Goal: Task Accomplishment & Management: Use online tool/utility

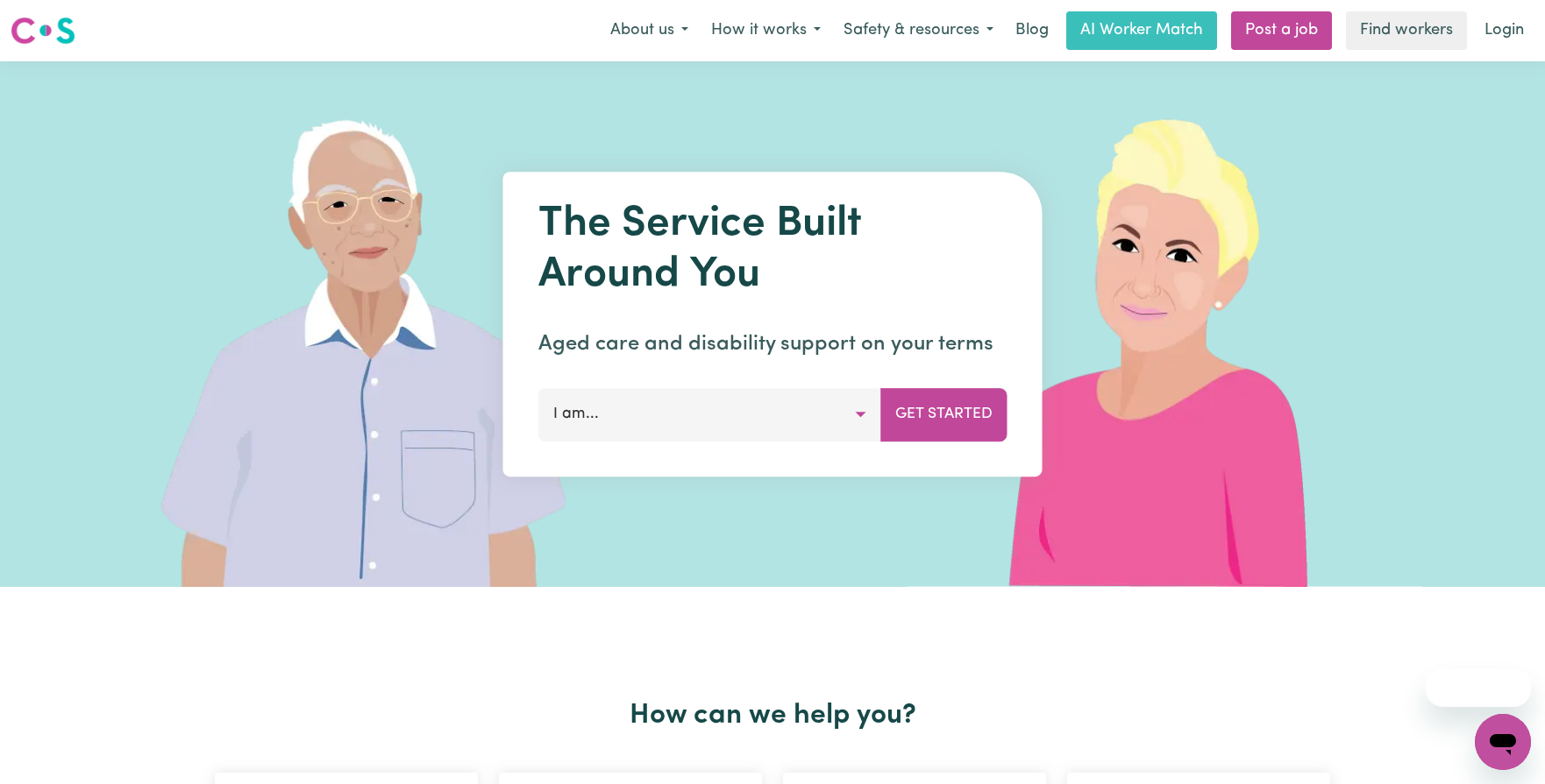
click at [861, 413] on button "I am..." at bounding box center [710, 415] width 343 height 53
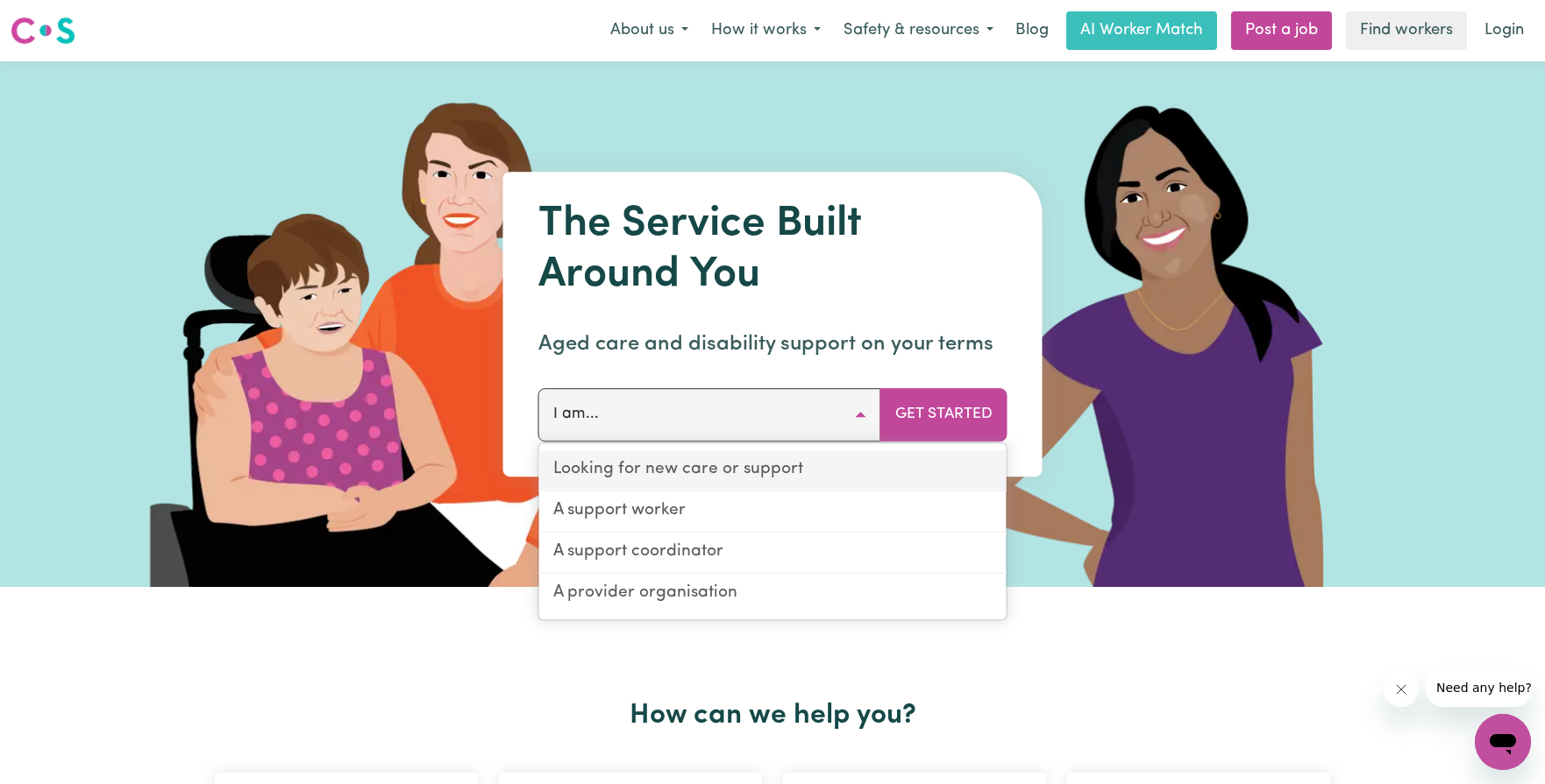
click at [771, 472] on link "Looking for new care or support" at bounding box center [773, 472] width 467 height 41
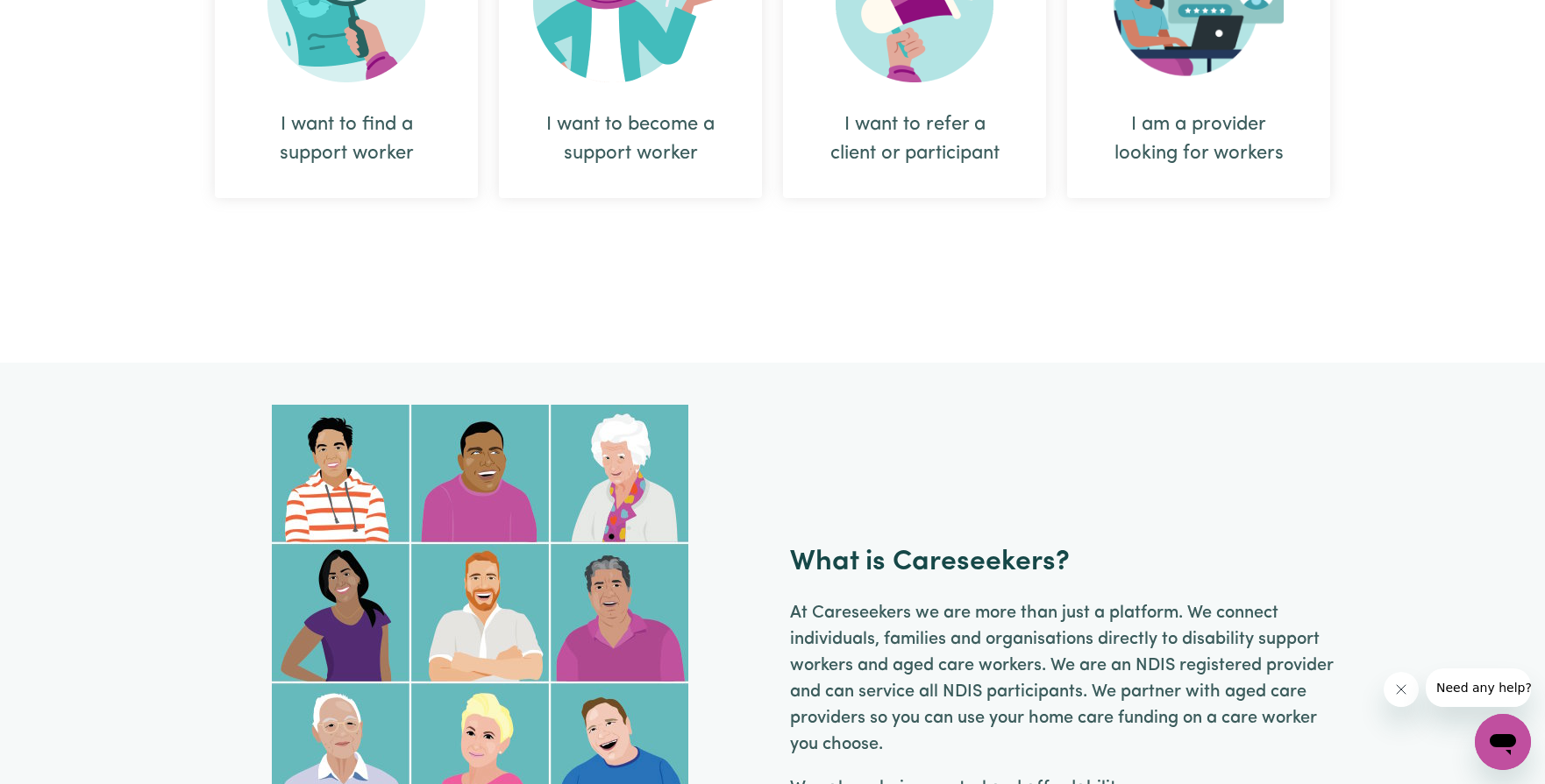
scroll to position [584, 0]
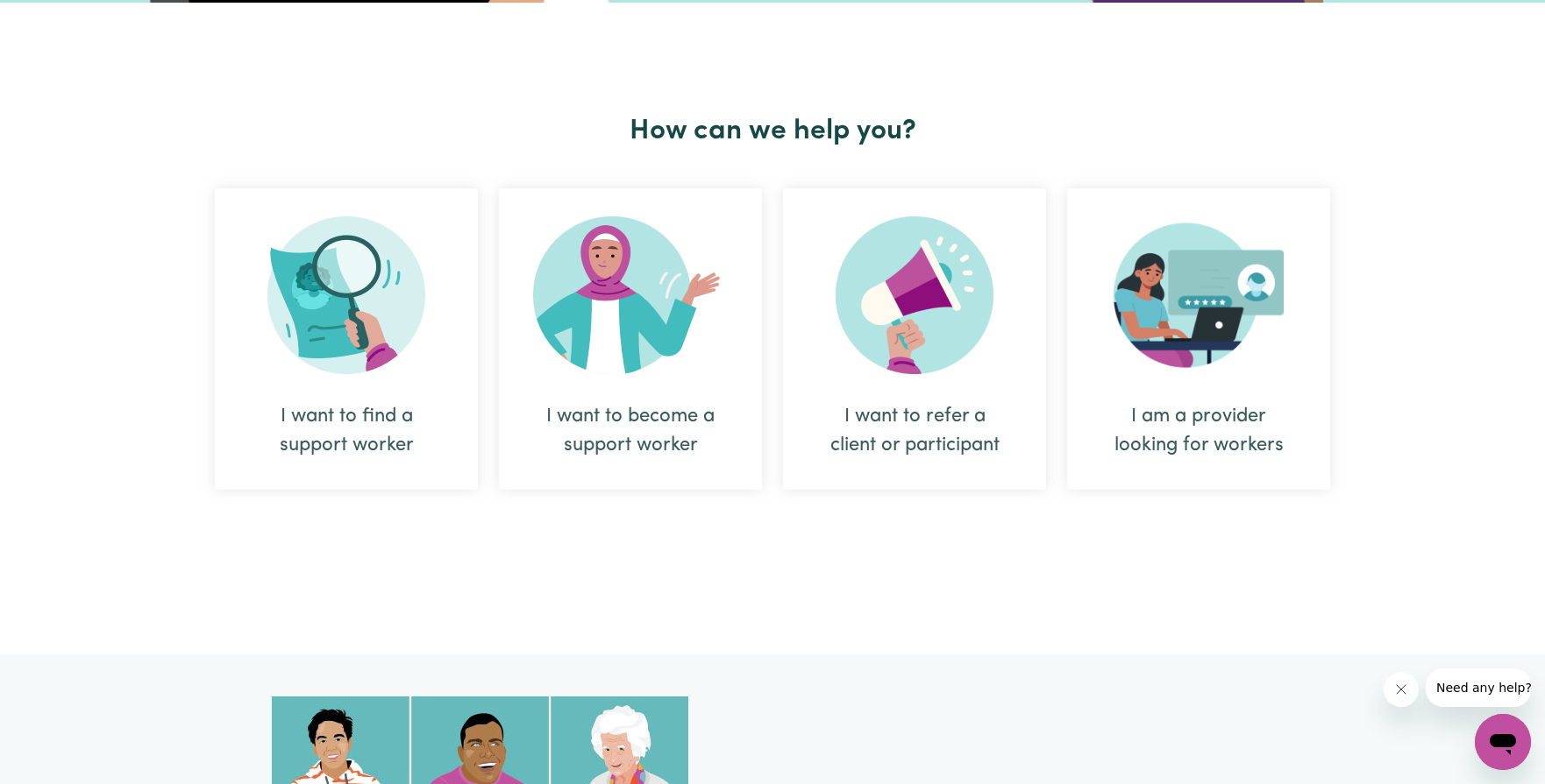
click at [342, 426] on div "I want to find a support worker" at bounding box center [346, 430] width 179 height 57
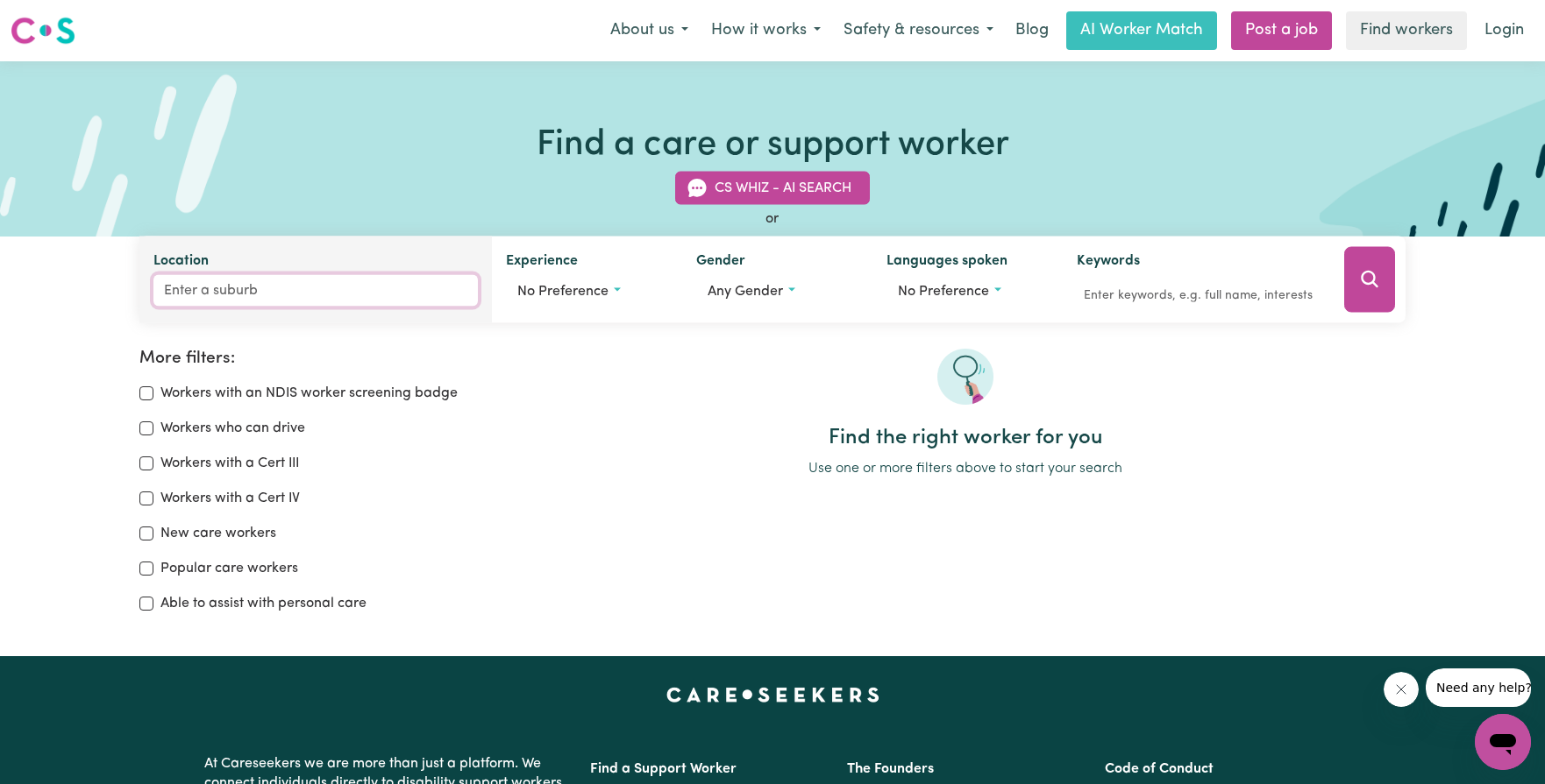
click at [356, 294] on input "Location" at bounding box center [315, 291] width 325 height 32
type input "Rich"
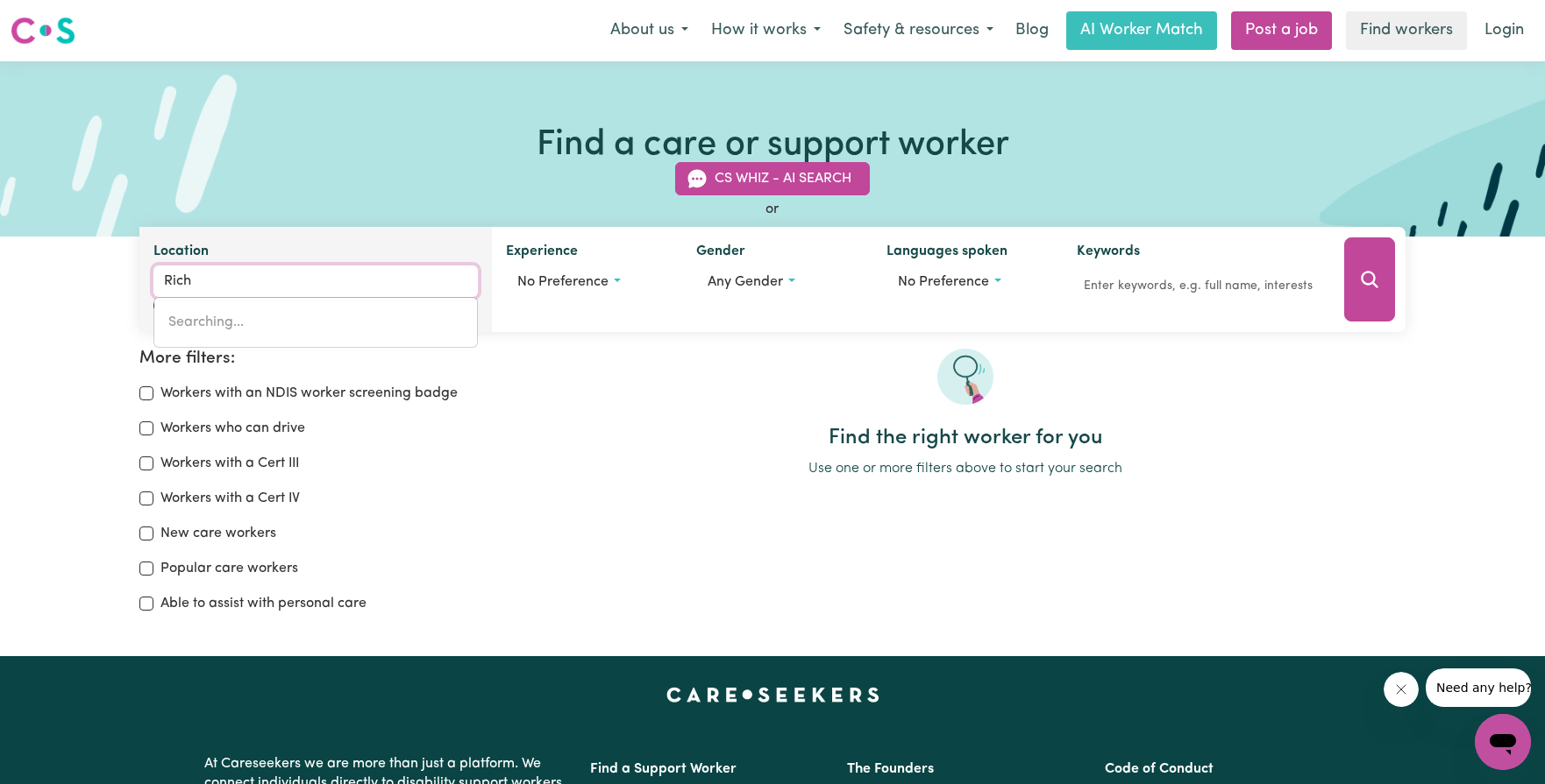
type input "Rich AVON, [GEOGRAPHIC_DATA], 3480"
type input "Richm"
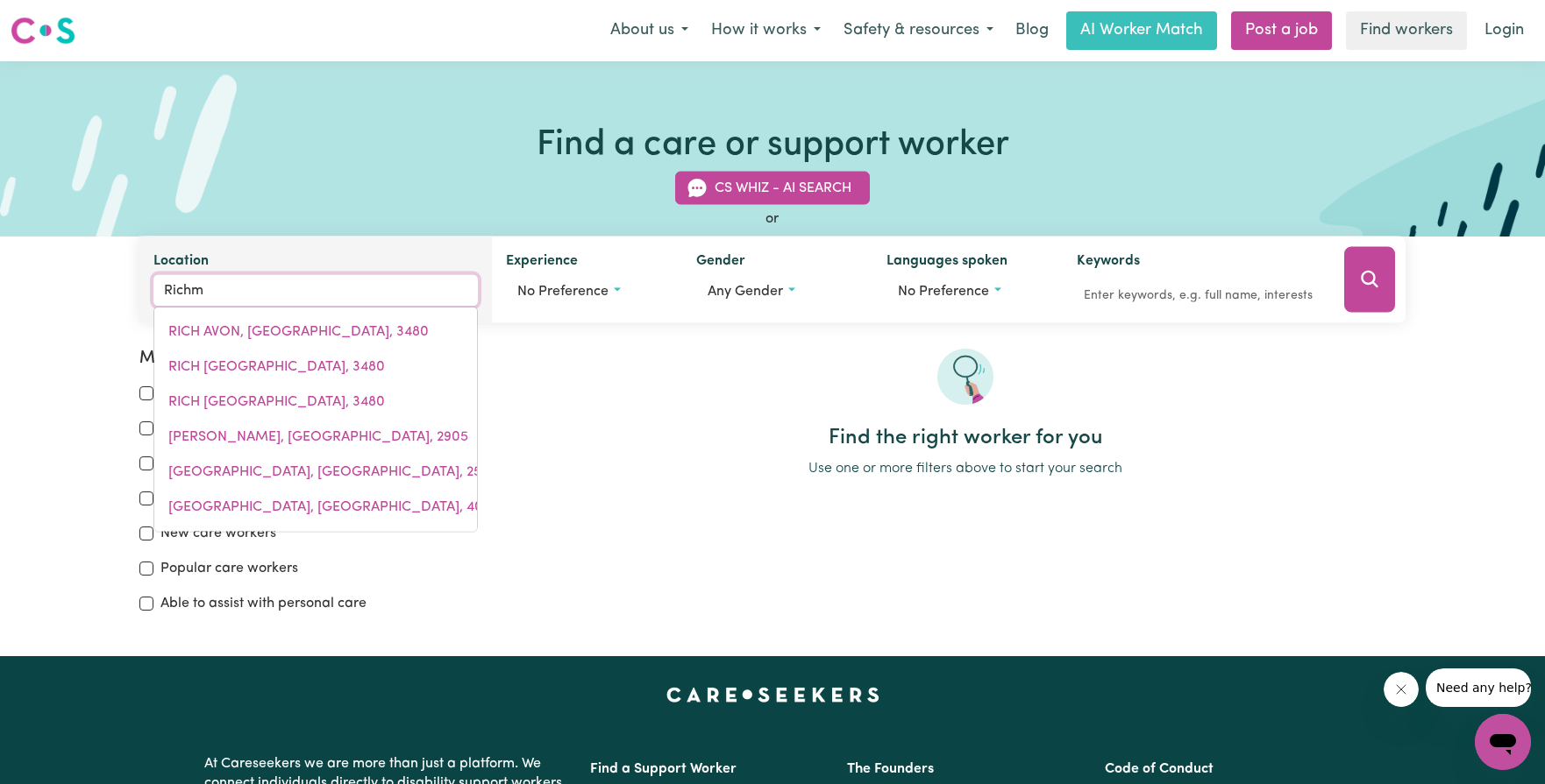
type input "Richmo"
type input "RichmoND, [GEOGRAPHIC_DATA], 2753"
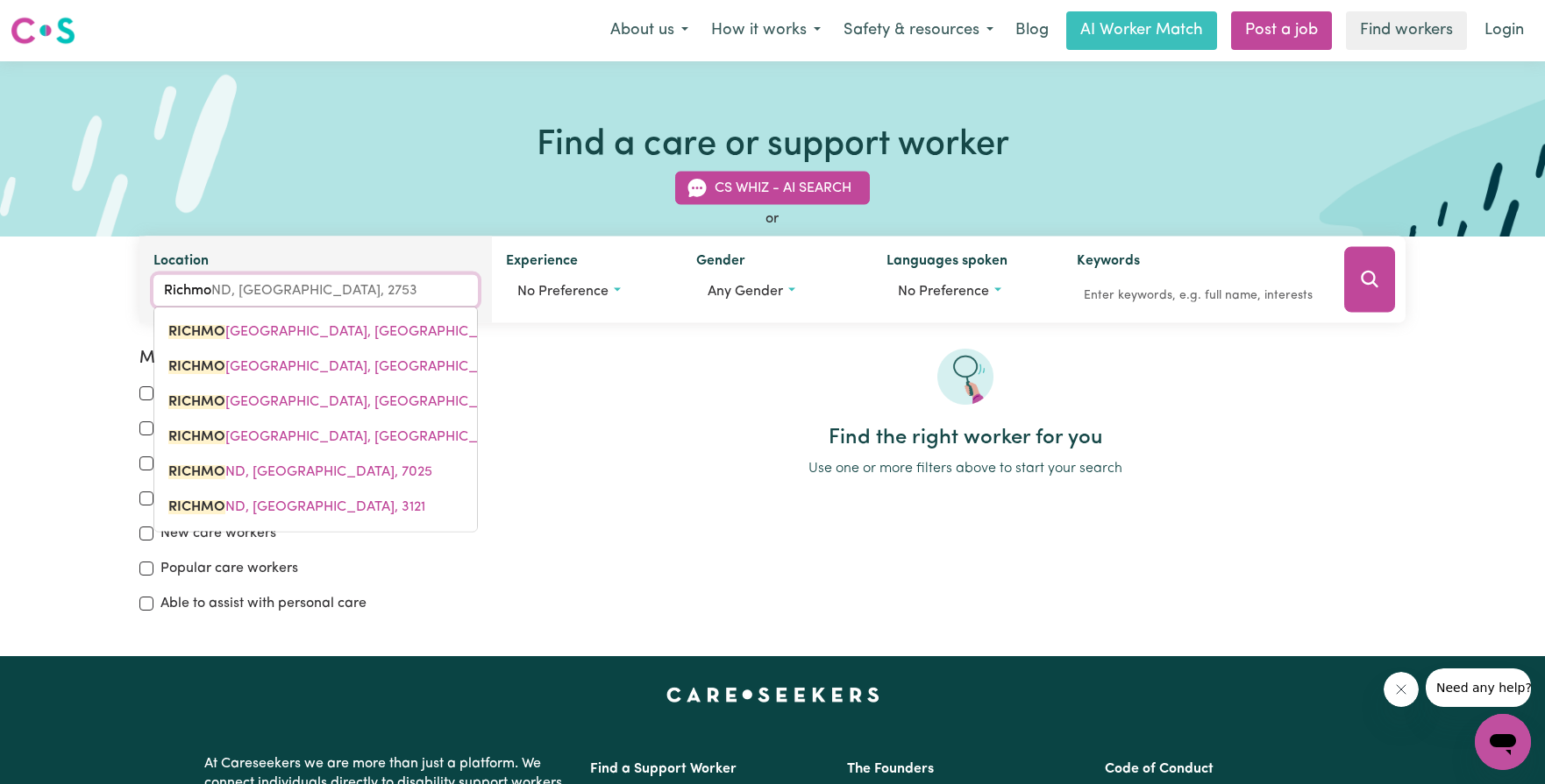
type input "Richmon"
type input "RichmonD, [GEOGRAPHIC_DATA], 2753"
type input "[GEOGRAPHIC_DATA]"
type input "[GEOGRAPHIC_DATA], [GEOGRAPHIC_DATA], 2753"
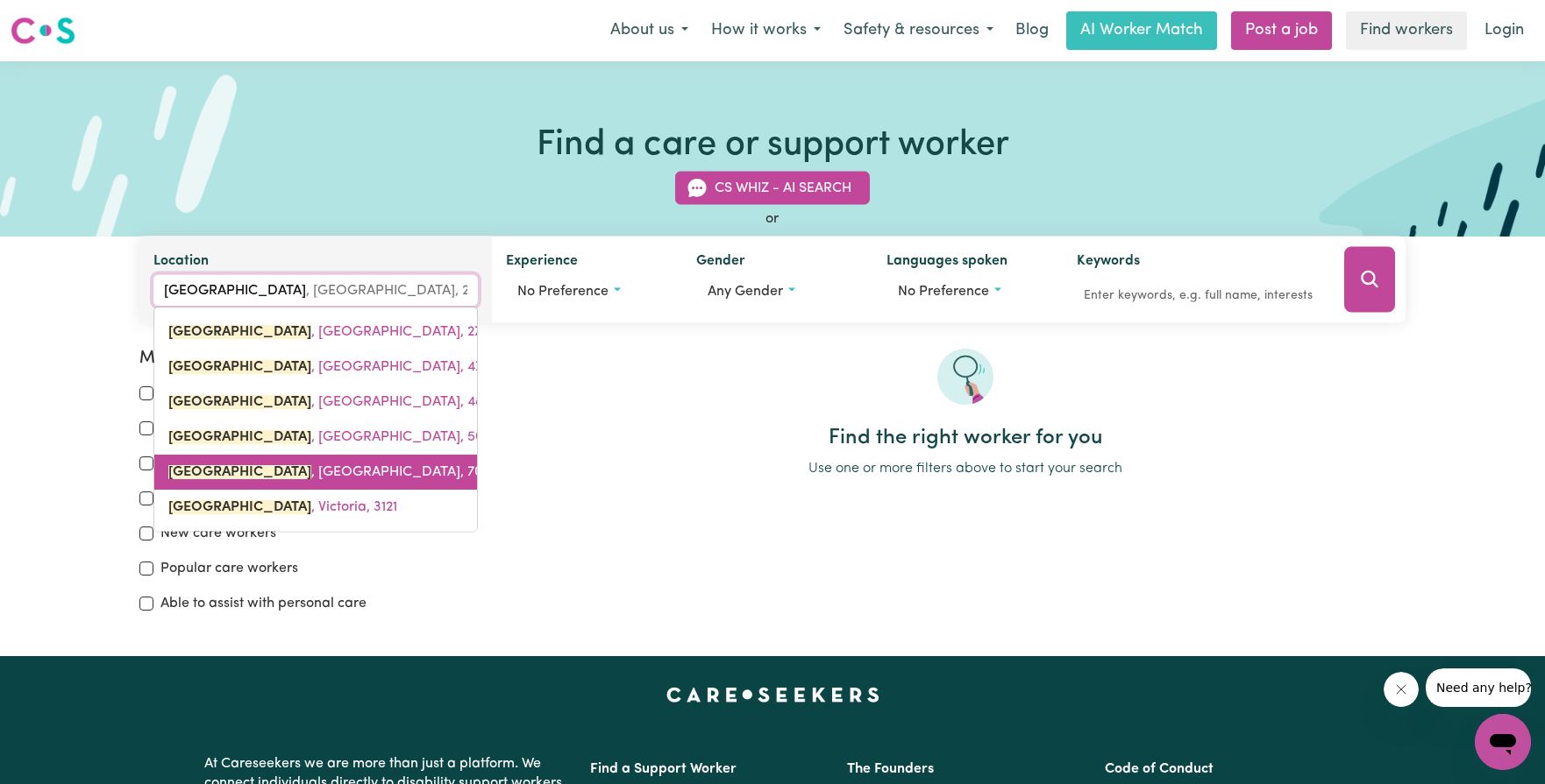
click at [272, 472] on span "[GEOGRAPHIC_DATA] , [GEOGRAPHIC_DATA], 7025" at bounding box center [333, 472] width 330 height 14
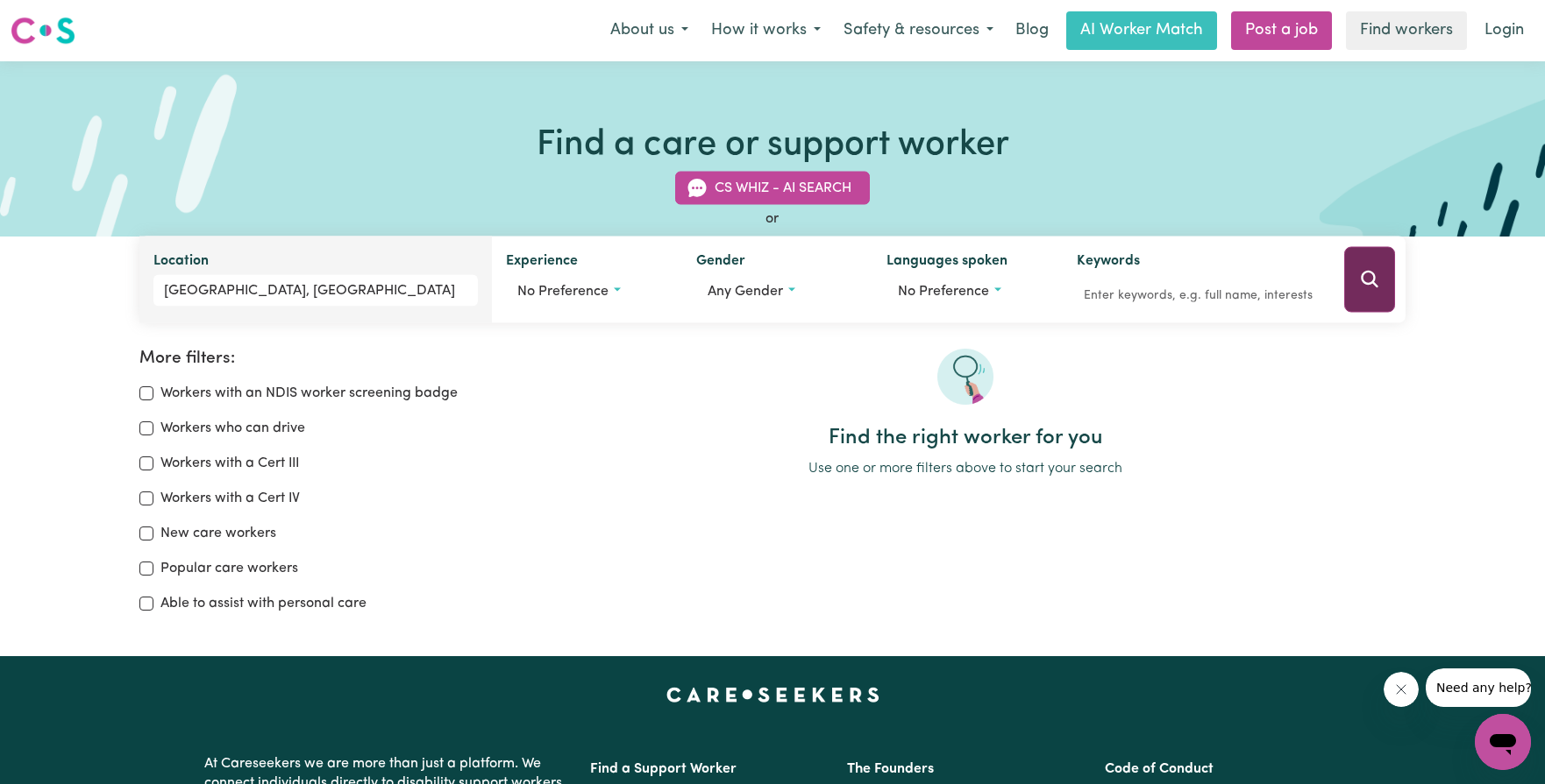
click at [1378, 283] on button "Search" at bounding box center [1370, 280] width 51 height 66
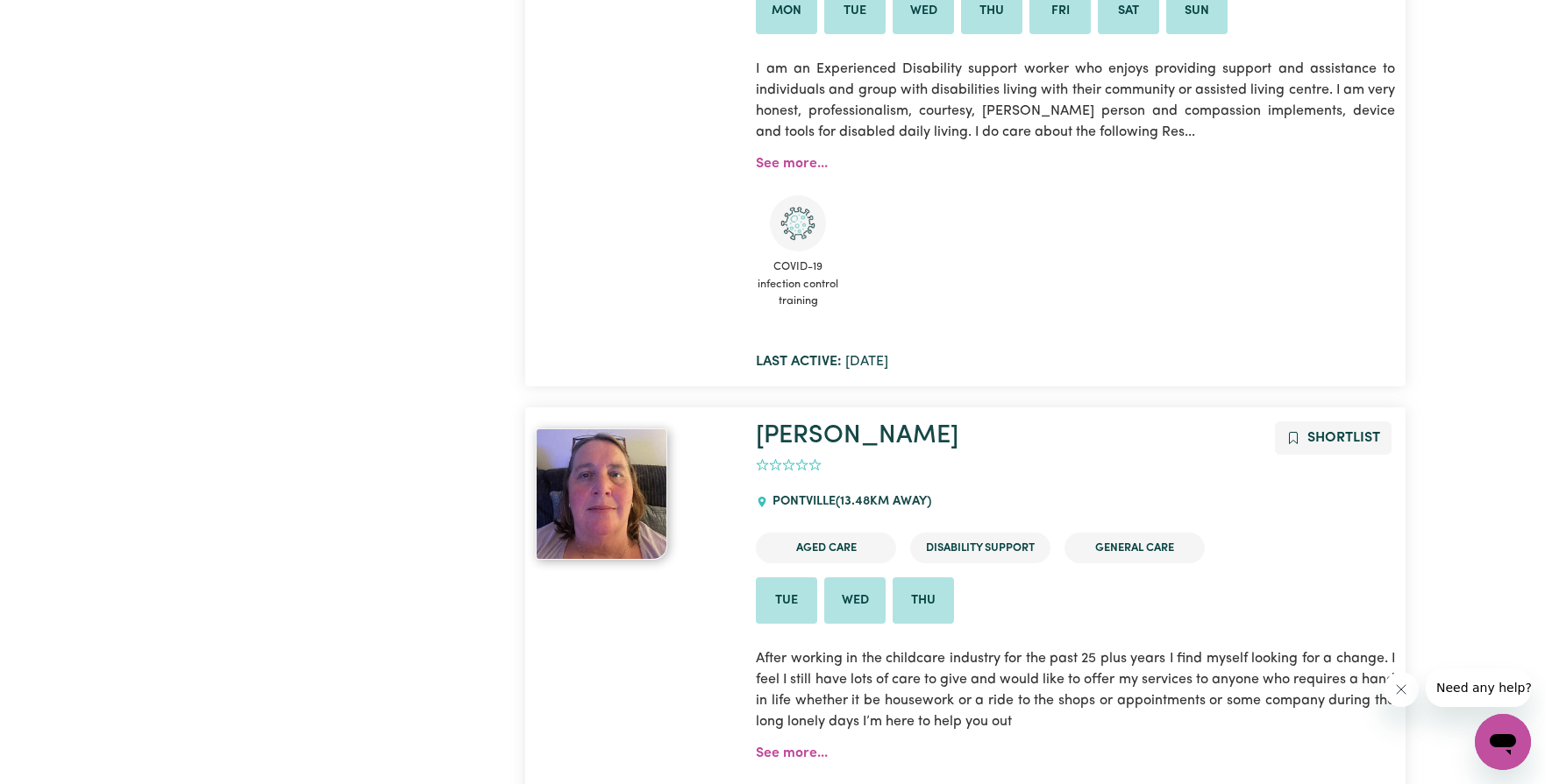
scroll to position [1461, 0]
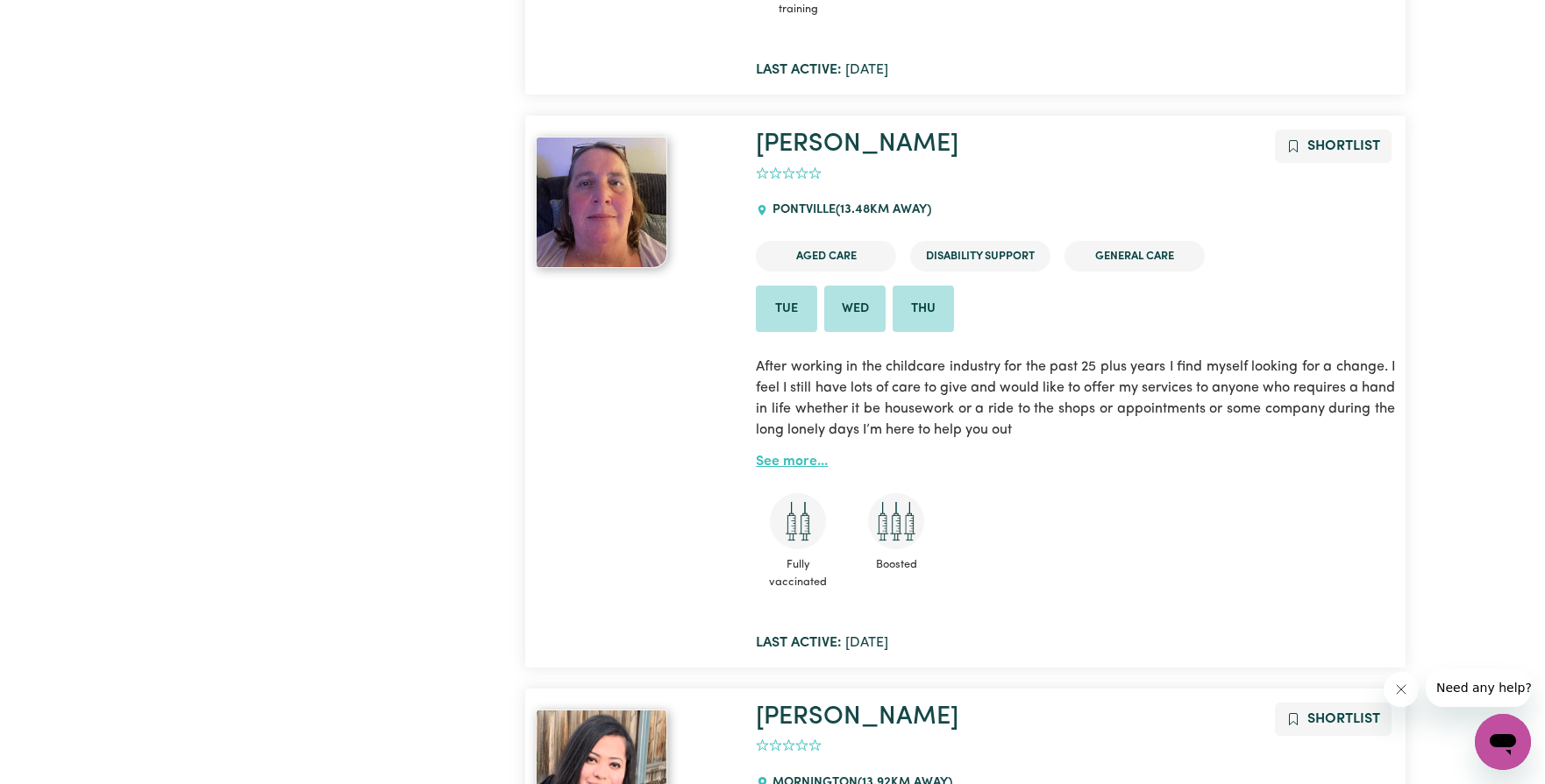
click at [784, 461] on link "See more..." at bounding box center [792, 461] width 72 height 14
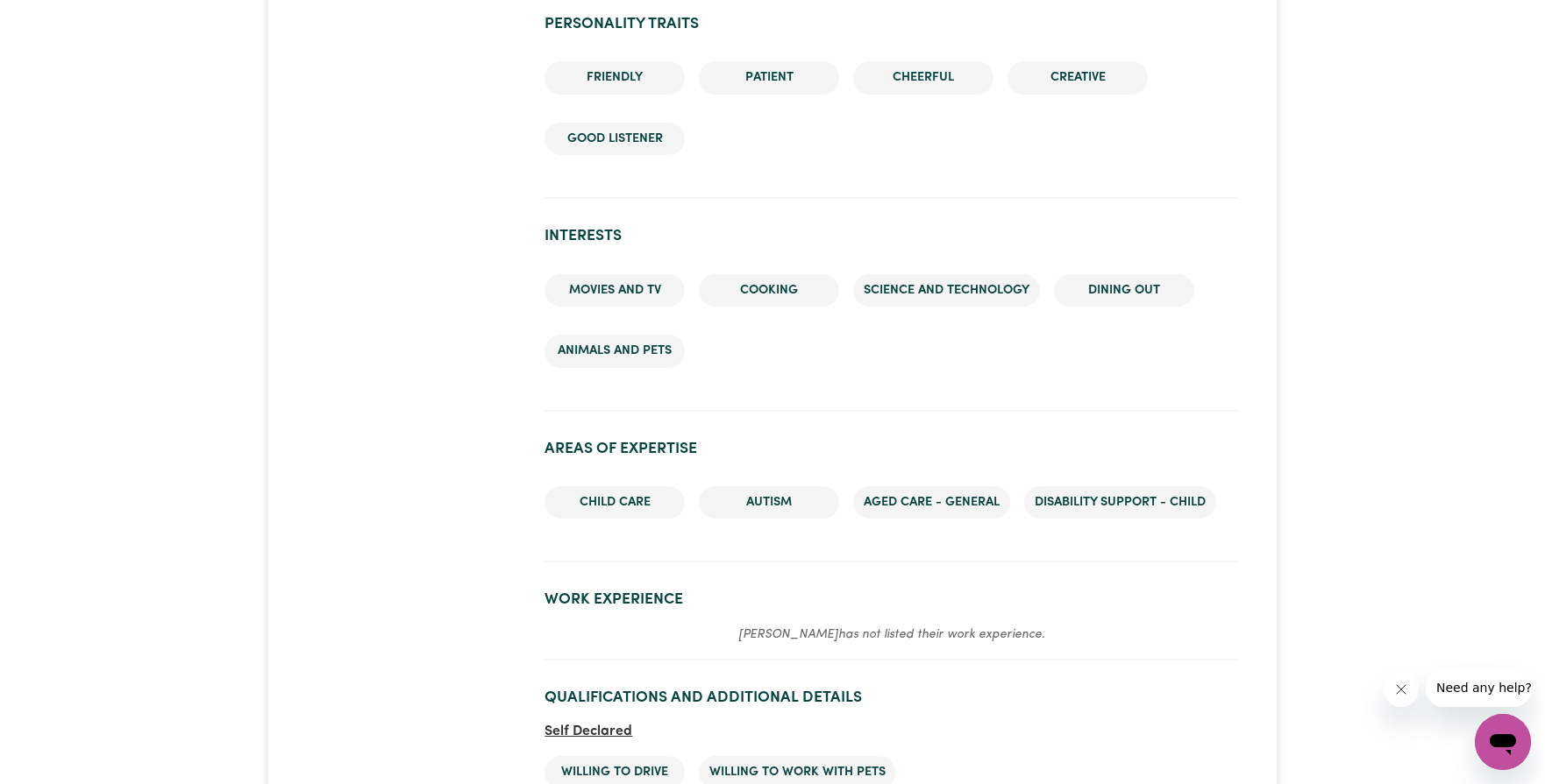
scroll to position [1461, 0]
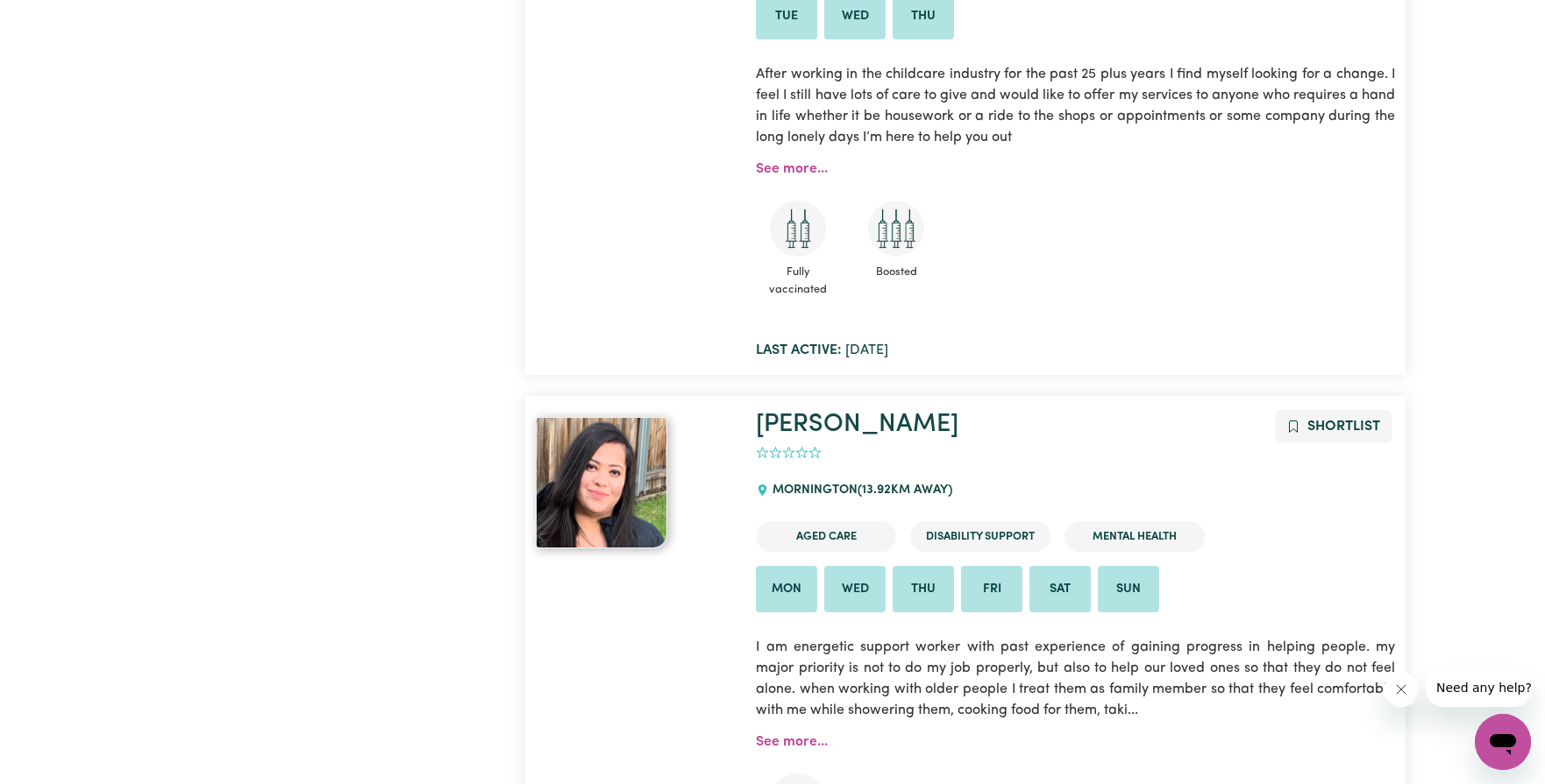
scroll to position [2045, 0]
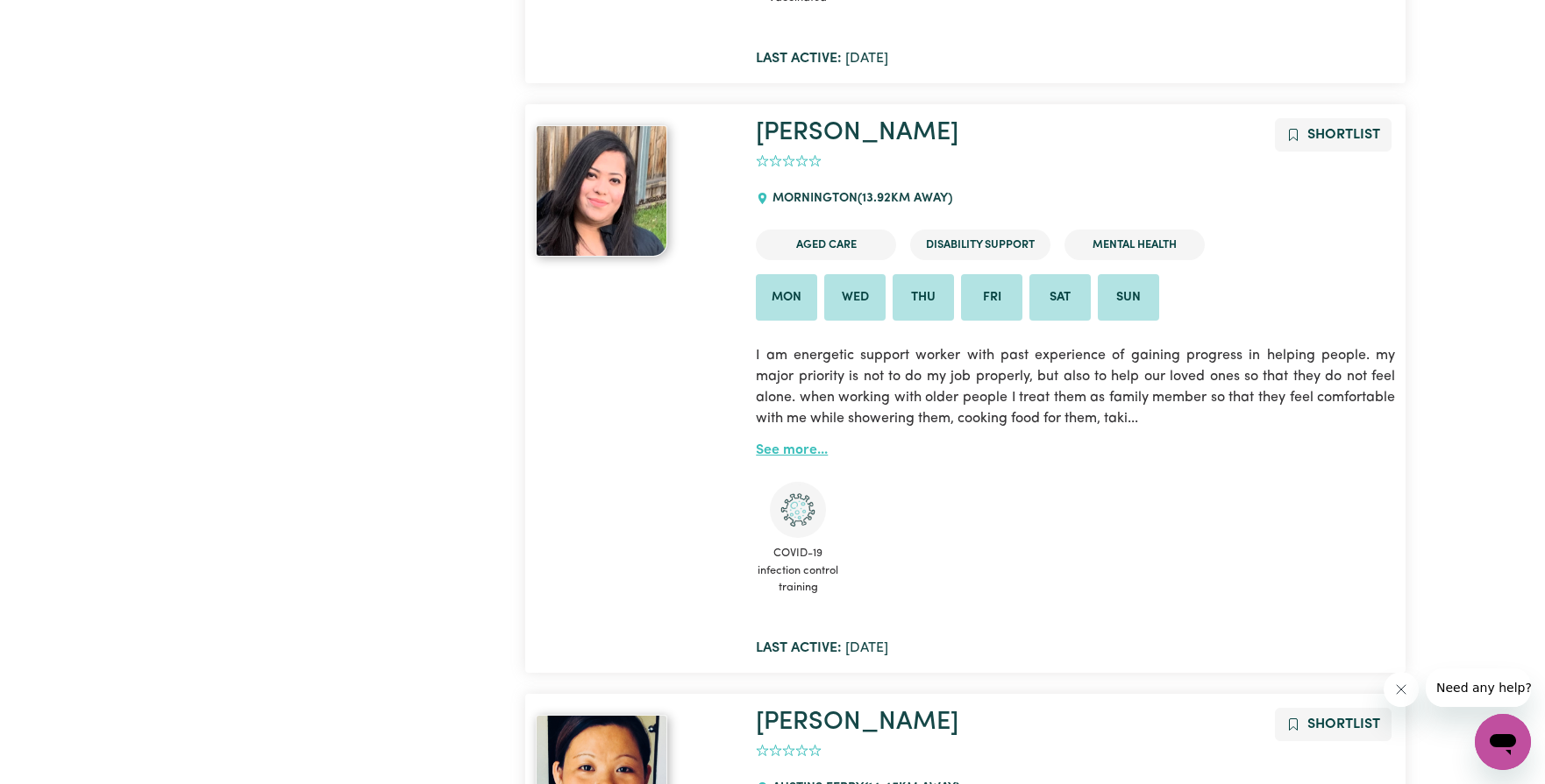
click at [800, 447] on link "See more..." at bounding box center [792, 450] width 72 height 14
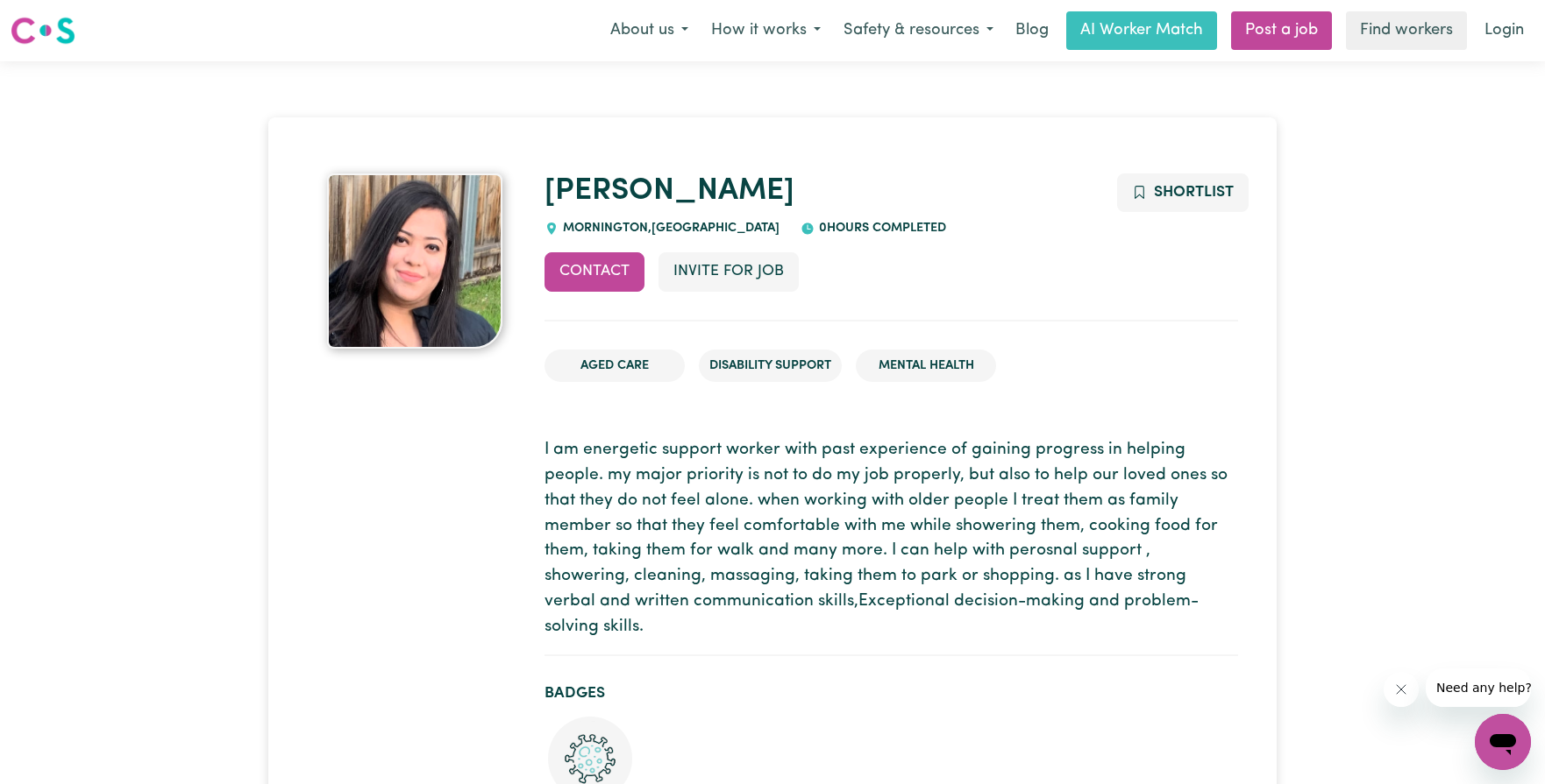
click at [469, 19] on div "Menu About us How it works Safety & resources Blog AI Worker Match Post a job F…" at bounding box center [772, 30] width 1545 height 40
